Goal: Find specific page/section: Find specific page/section

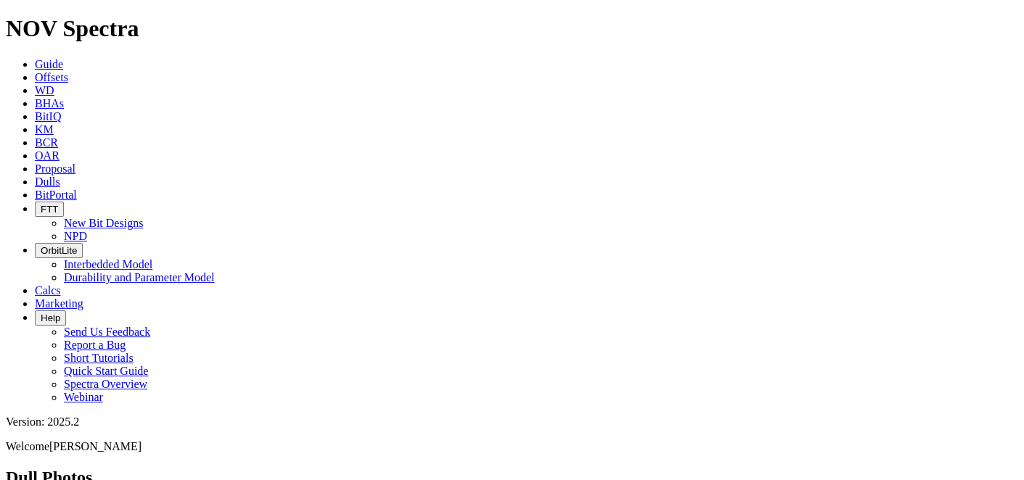
click at [68, 71] on span "Offsets" at bounding box center [51, 77] width 33 height 12
click at [134, 465] on input "text" at bounding box center [70, 472] width 128 height 15
paste input "A317849"
type input "A317849"
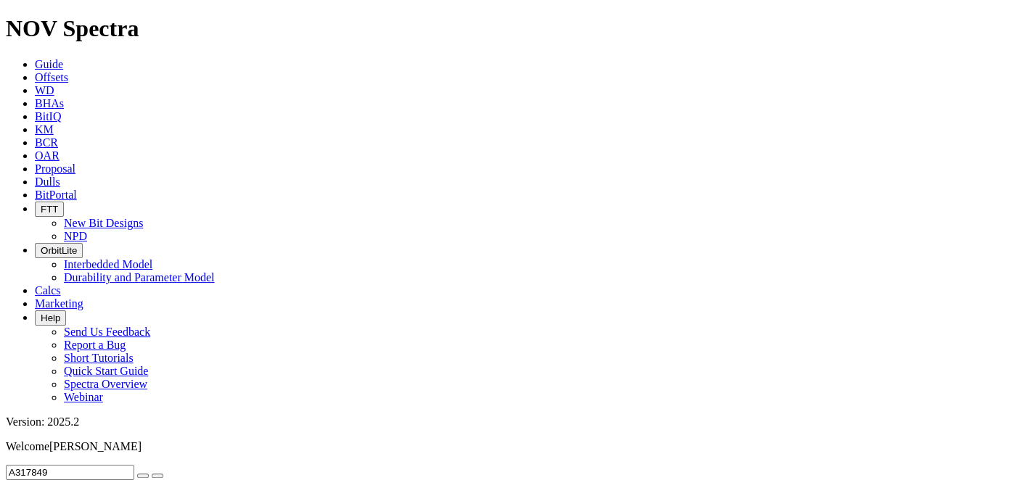
click at [152, 474] on button "submit" at bounding box center [158, 476] width 12 height 4
